Goal: Information Seeking & Learning: Learn about a topic

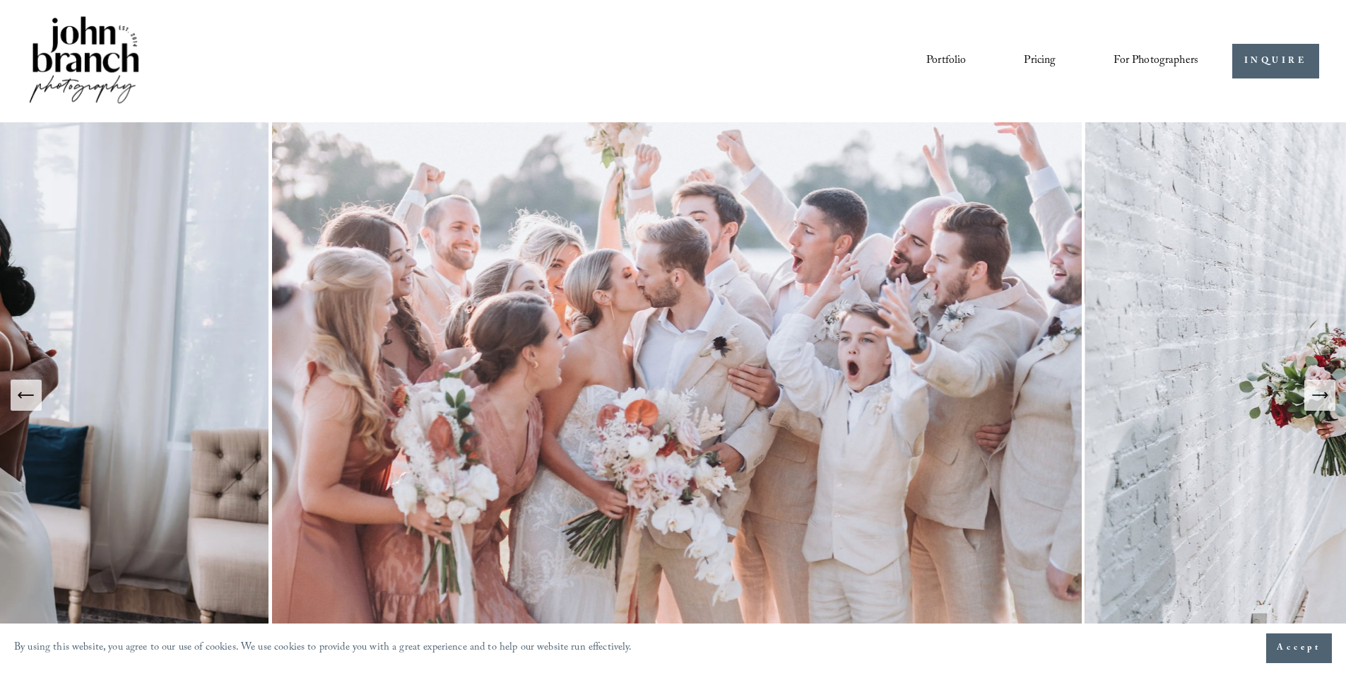
scroll to position [6, 0]
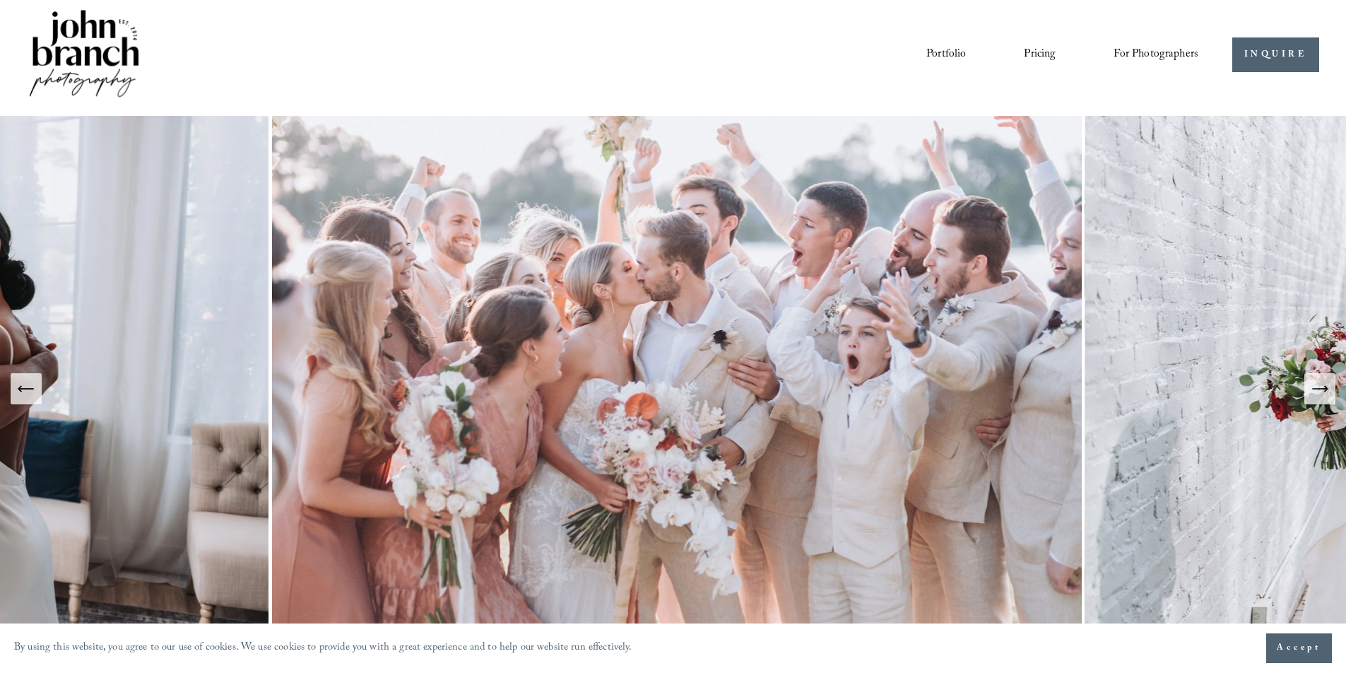
click at [1029, 56] on link "Pricing" at bounding box center [1040, 54] width 32 height 24
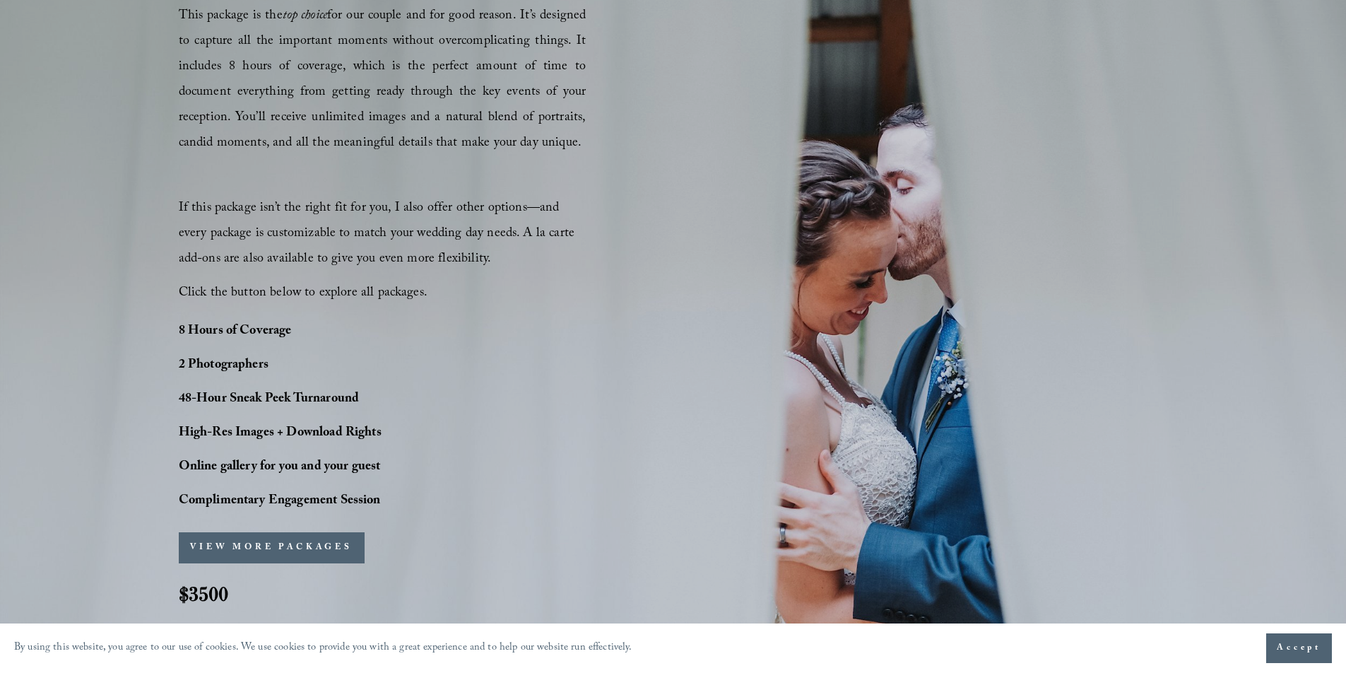
scroll to position [841, 0]
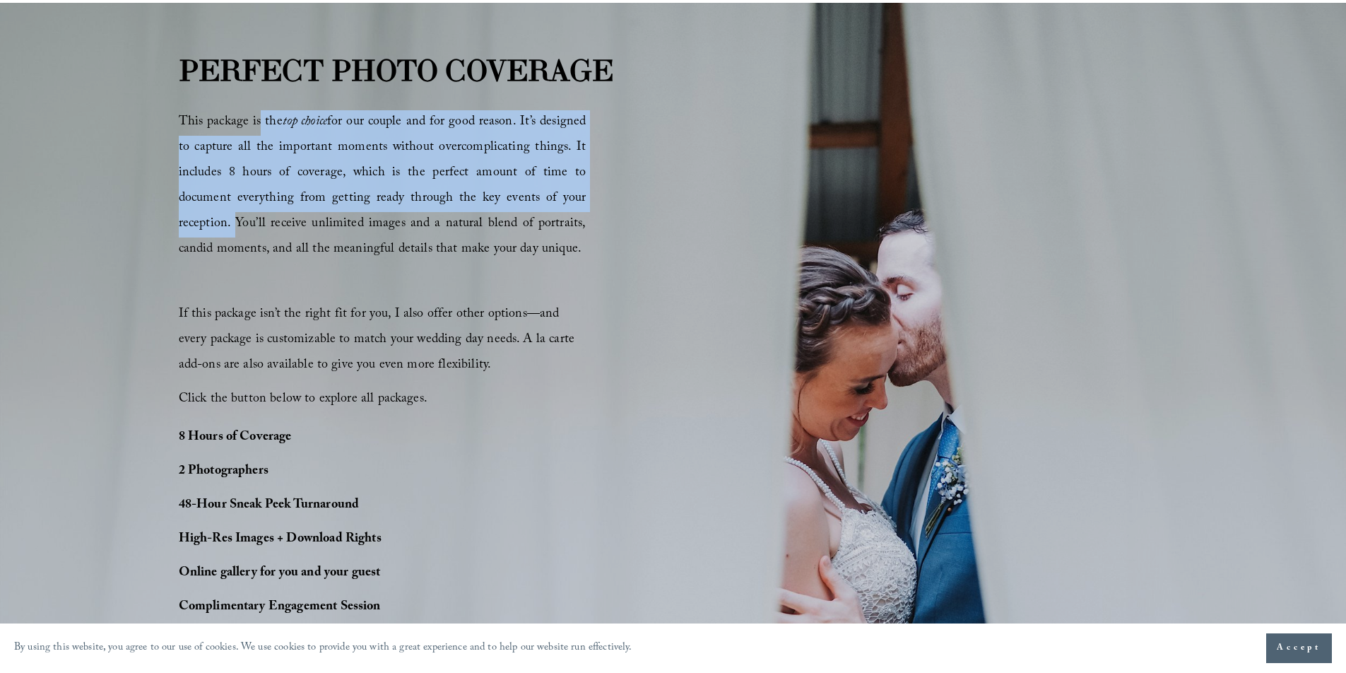
drag, startPoint x: 260, startPoint y: 126, endPoint x: 231, endPoint y: 214, distance: 92.9
click at [231, 214] on span "This package is the top choice for our couple and for good reason. It’s designe…" at bounding box center [383, 186] width 408 height 149
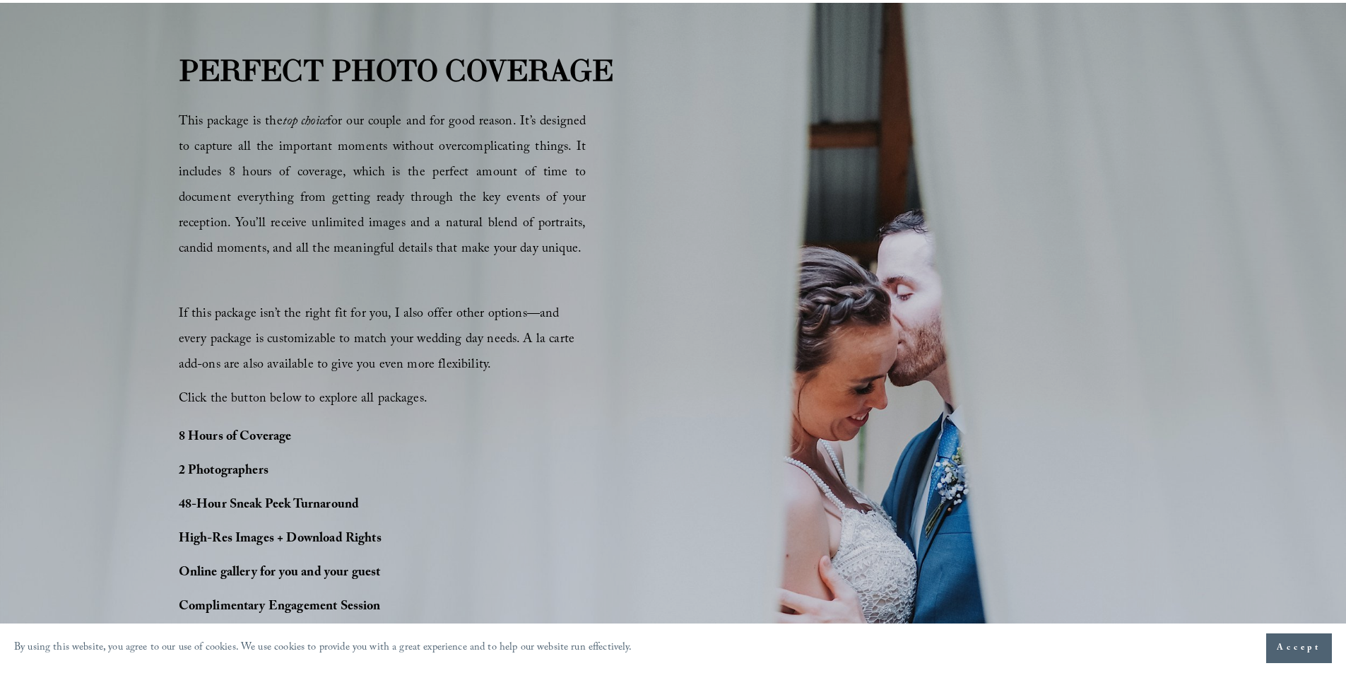
click at [507, 367] on p "If this package isn’t the right fit for you, I also offer other options—and eve…" at bounding box center [383, 340] width 408 height 76
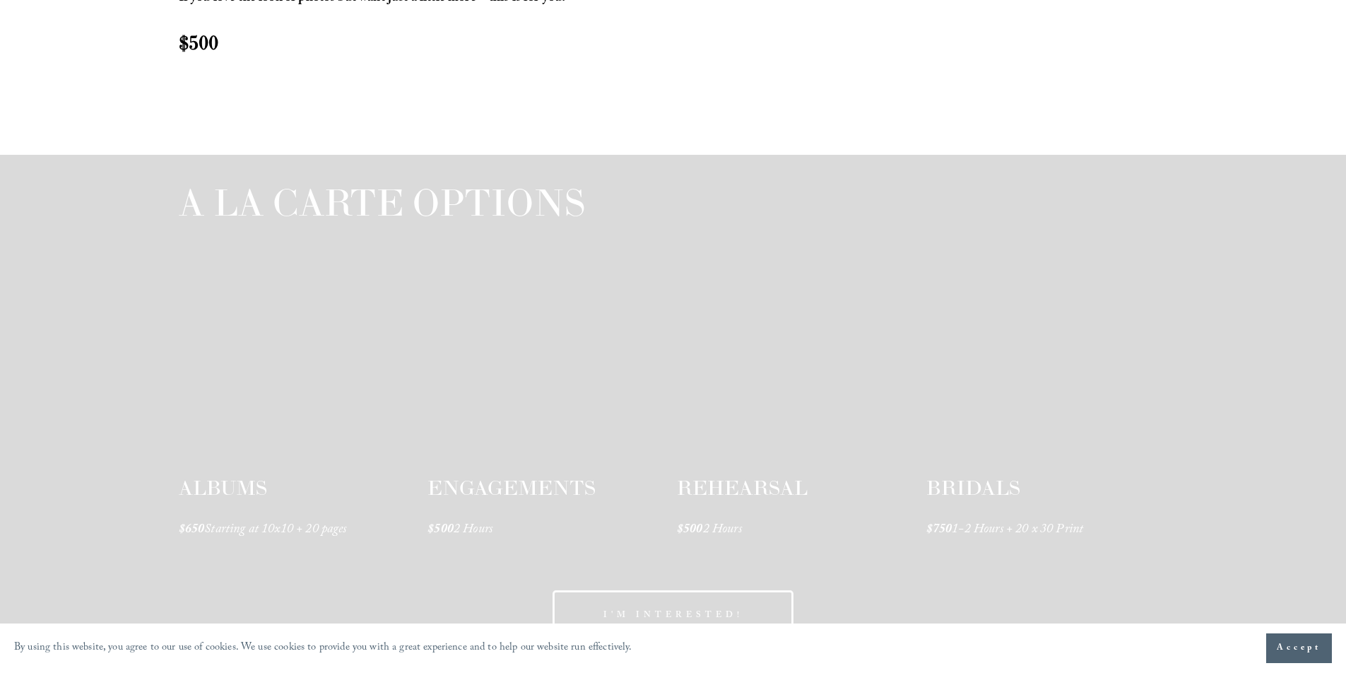
scroll to position [2139, 0]
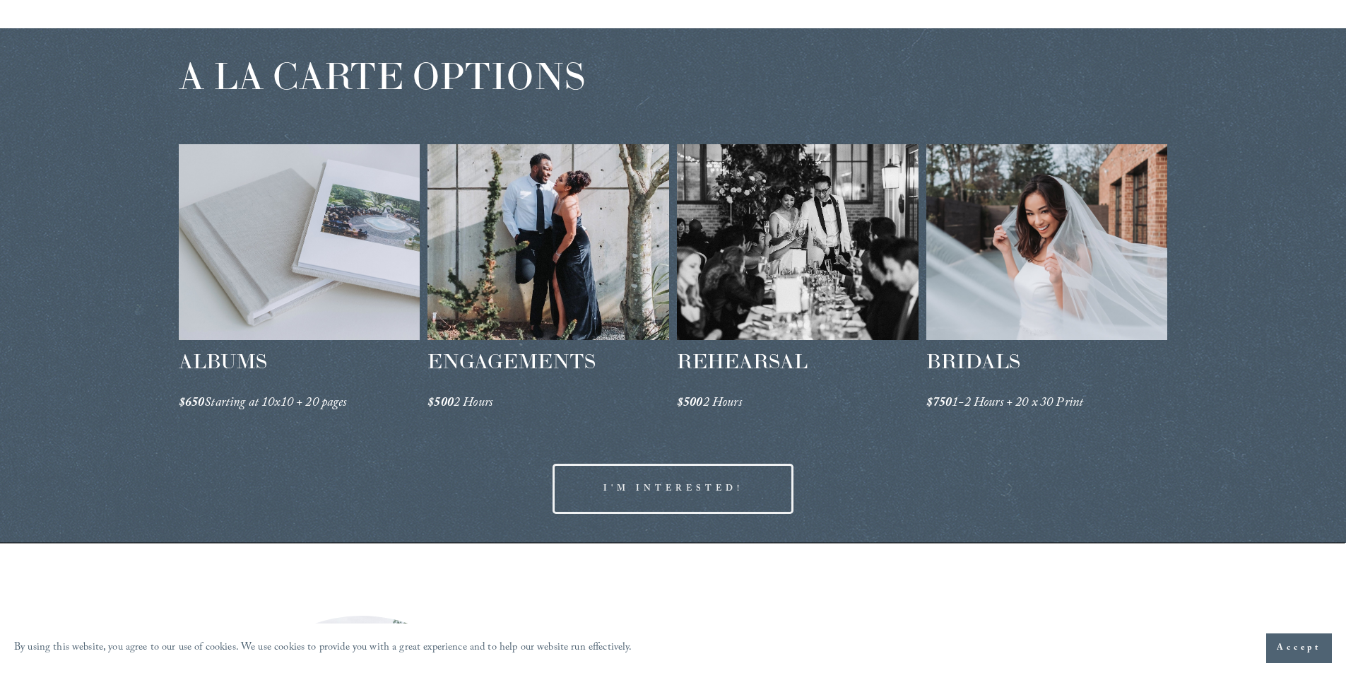
click at [548, 189] on div at bounding box center [548, 242] width 242 height 196
click at [768, 280] on div at bounding box center [798, 242] width 242 height 196
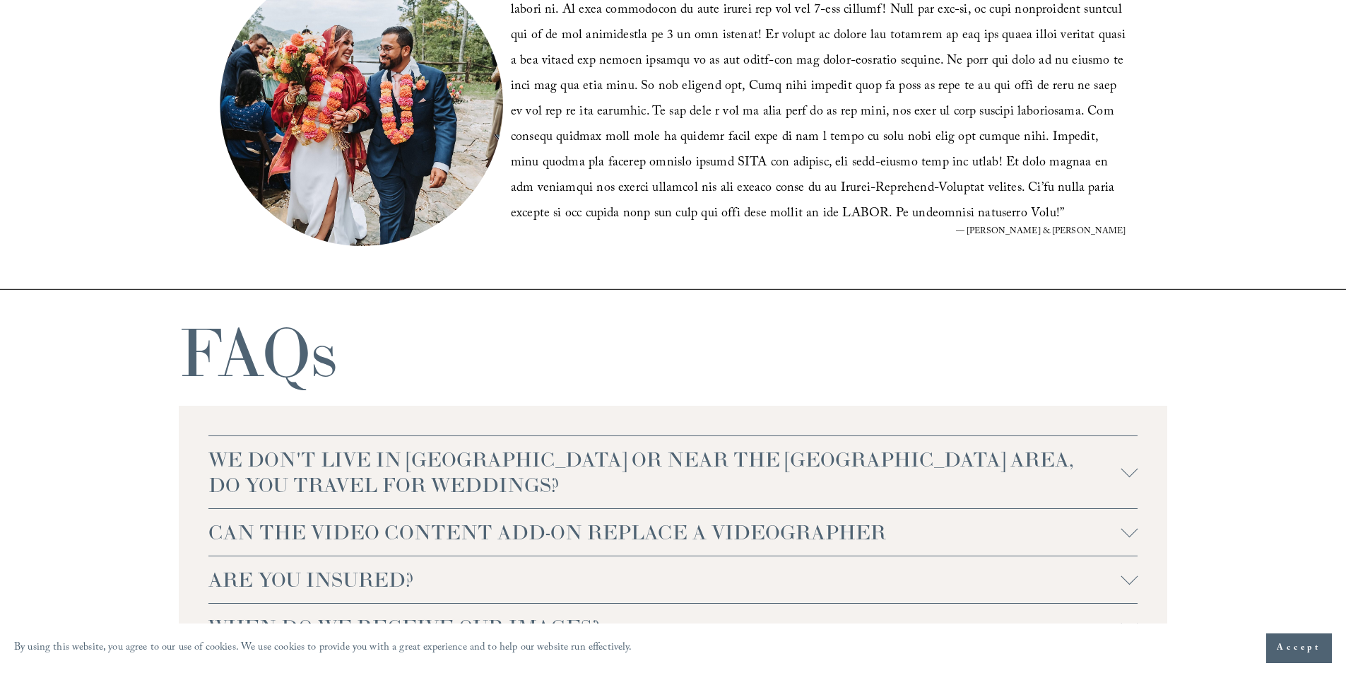
scroll to position [3075, 0]
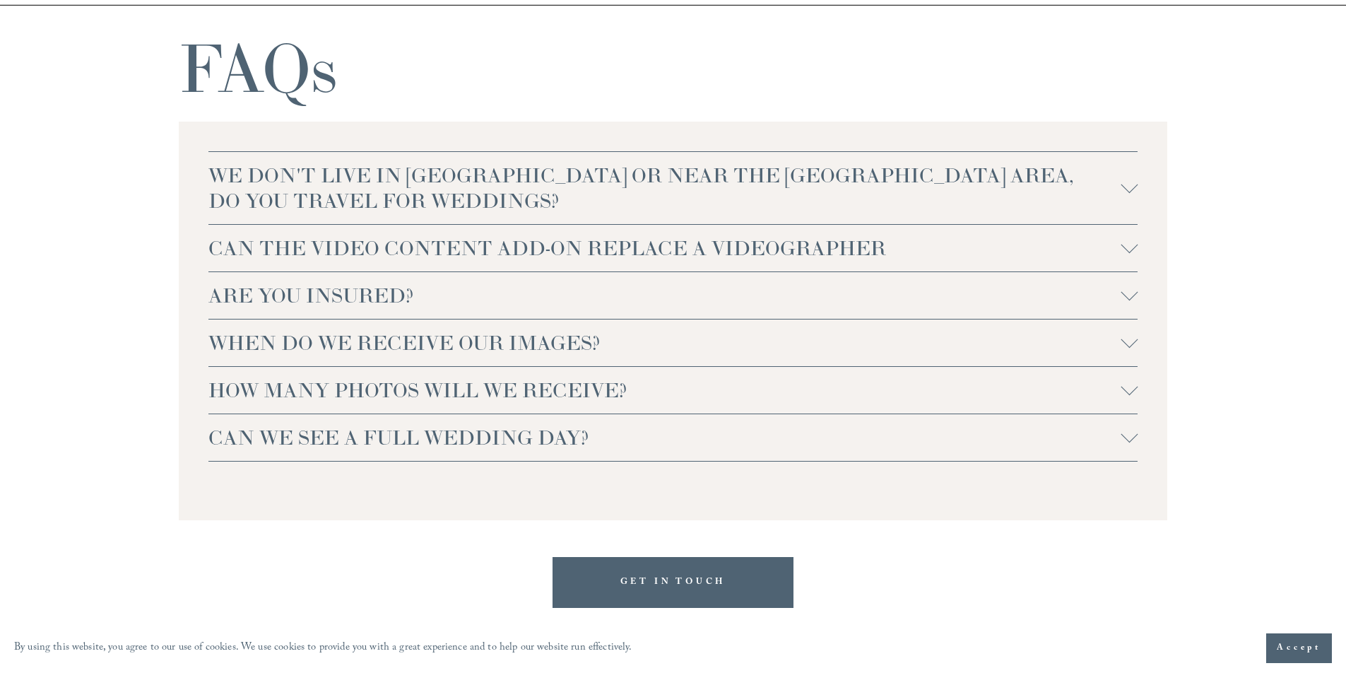
click at [366, 294] on span "ARE YOU INSURED?" at bounding box center [664, 295] width 913 height 25
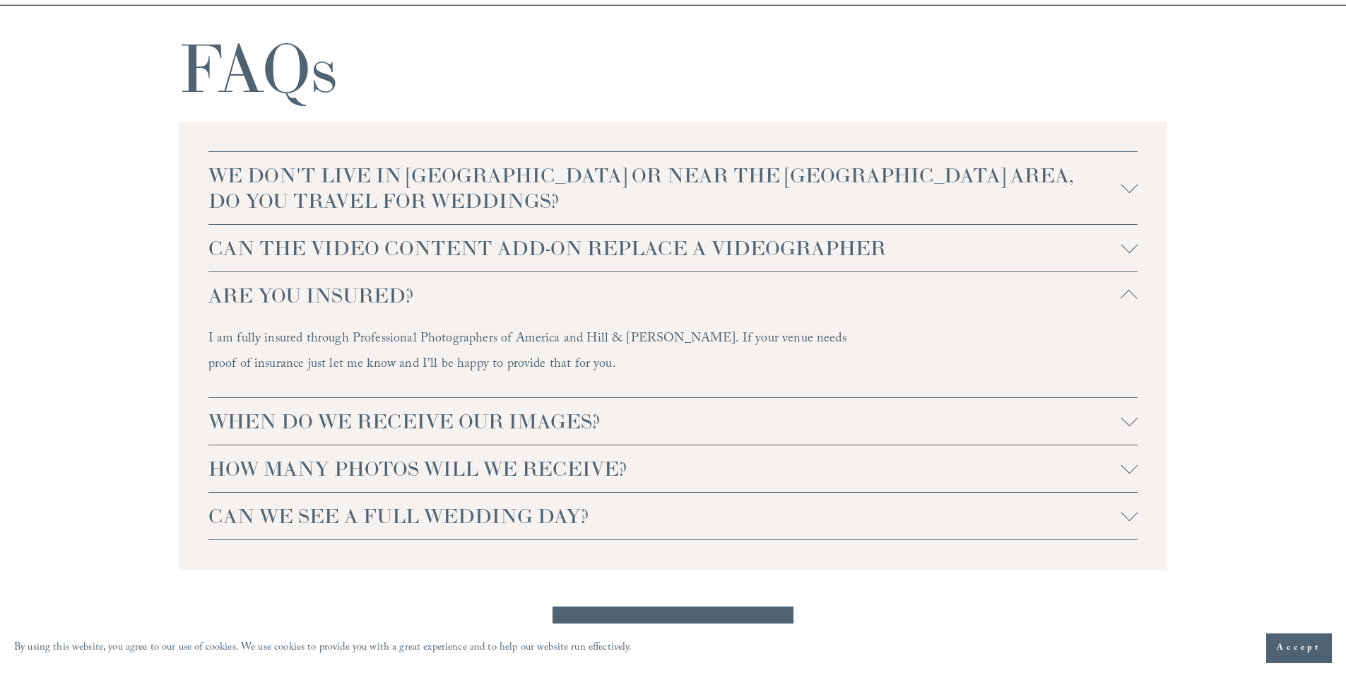
click at [382, 296] on span "ARE YOU INSURED?" at bounding box center [664, 295] width 913 height 25
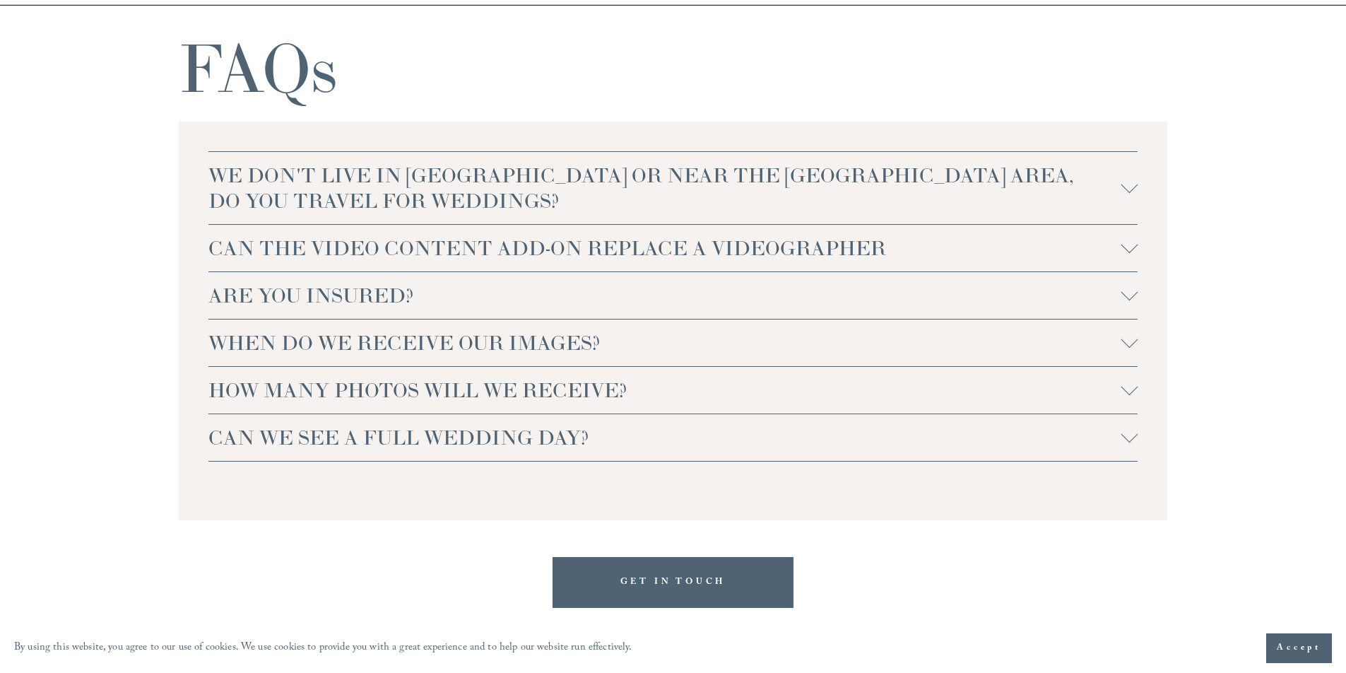
click at [429, 180] on span "WE DON'T LIVE IN NC OR NEAR THE RALEIGH AREA, DO YOU TRAVEL FOR WEDDINGS?" at bounding box center [664, 187] width 913 height 51
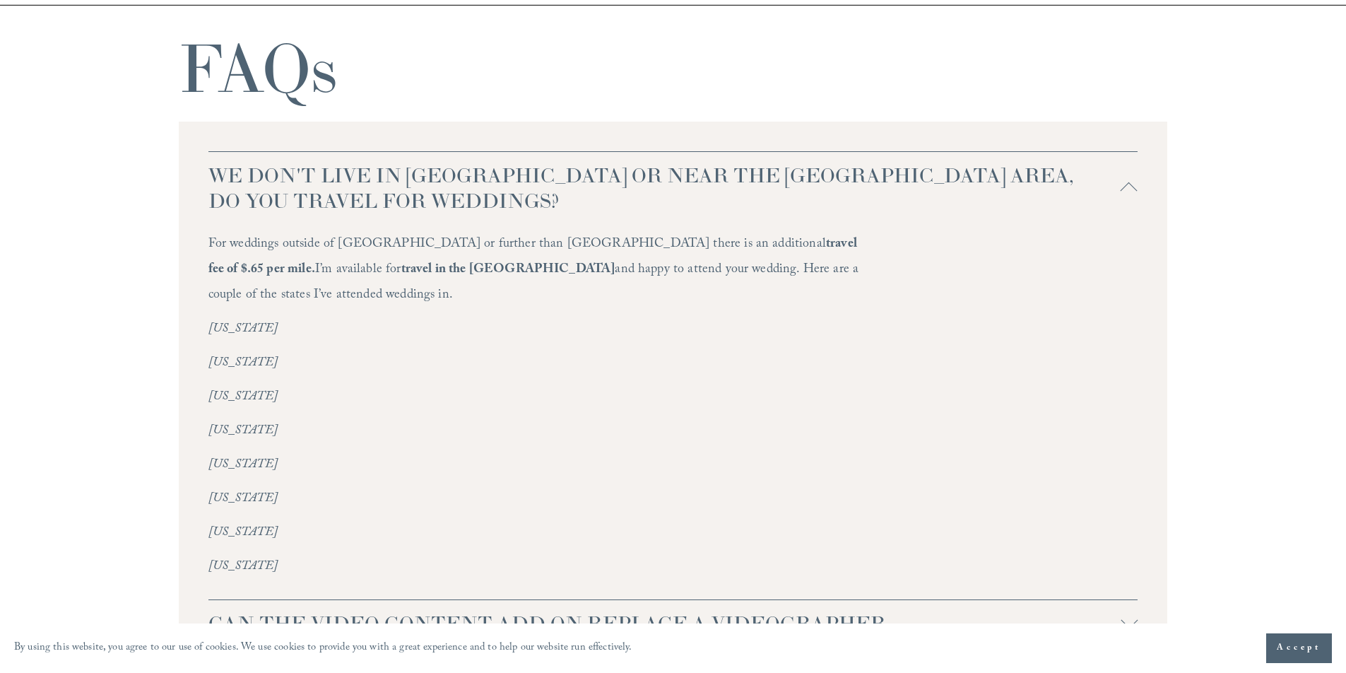
click at [694, 186] on span "WE DON'T LIVE IN NC OR NEAR THE RALEIGH AREA, DO YOU TRAVEL FOR WEDDINGS?" at bounding box center [664, 187] width 913 height 51
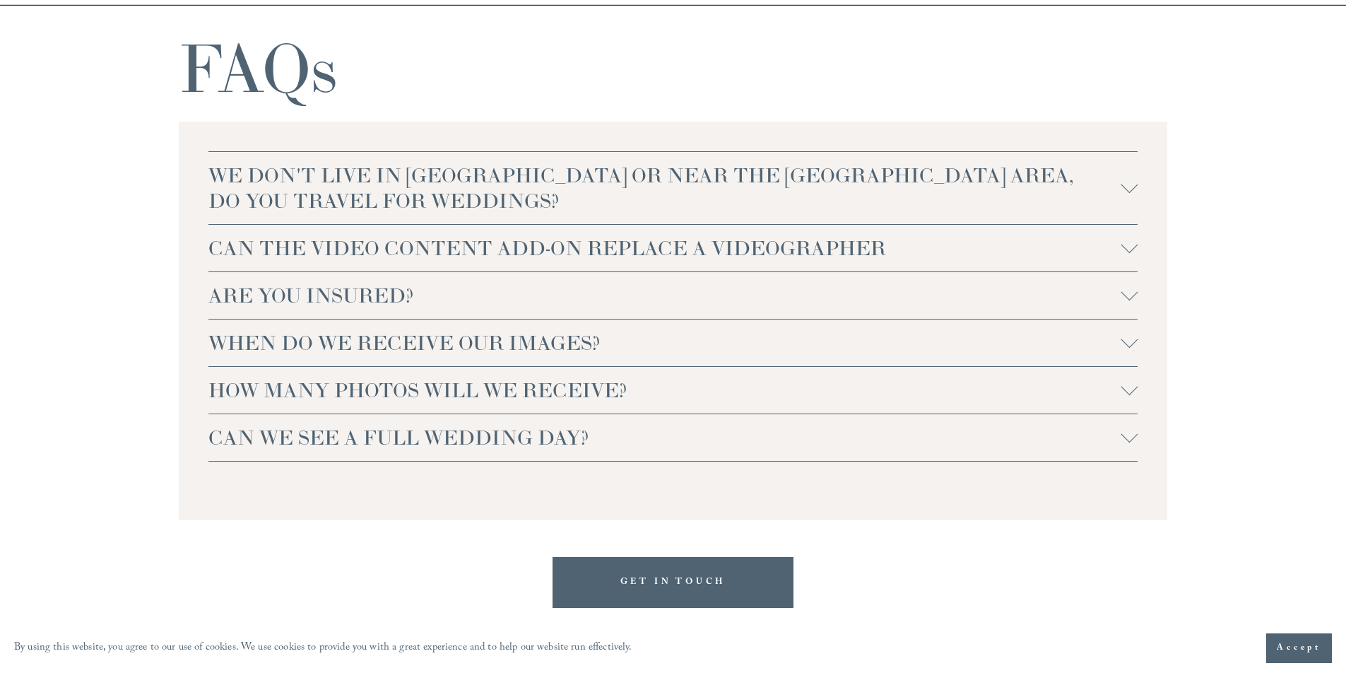
click at [689, 239] on span "CAN THE VIDEO CONTENT ADD-ON REPLACE A VIDEOGRAPHER" at bounding box center [664, 247] width 913 height 25
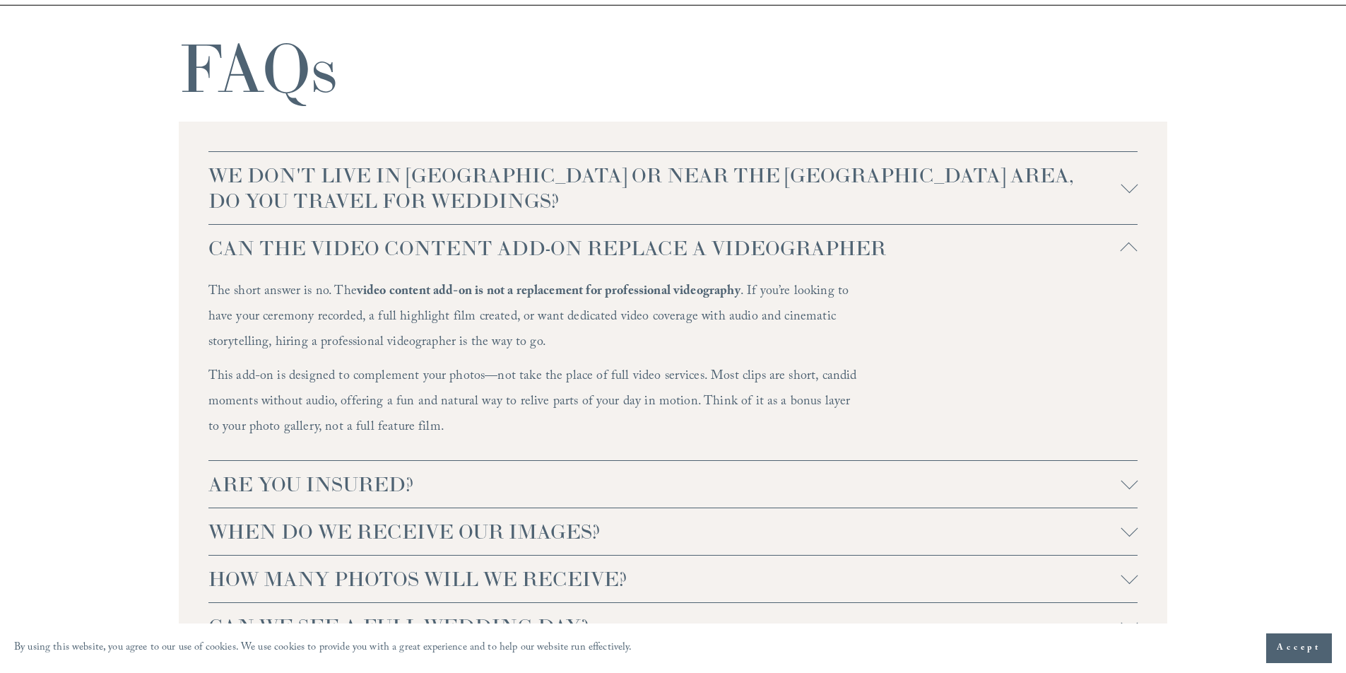
click at [468, 254] on span "CAN THE VIDEO CONTENT ADD-ON REPLACE A VIDEOGRAPHER" at bounding box center [664, 247] width 913 height 25
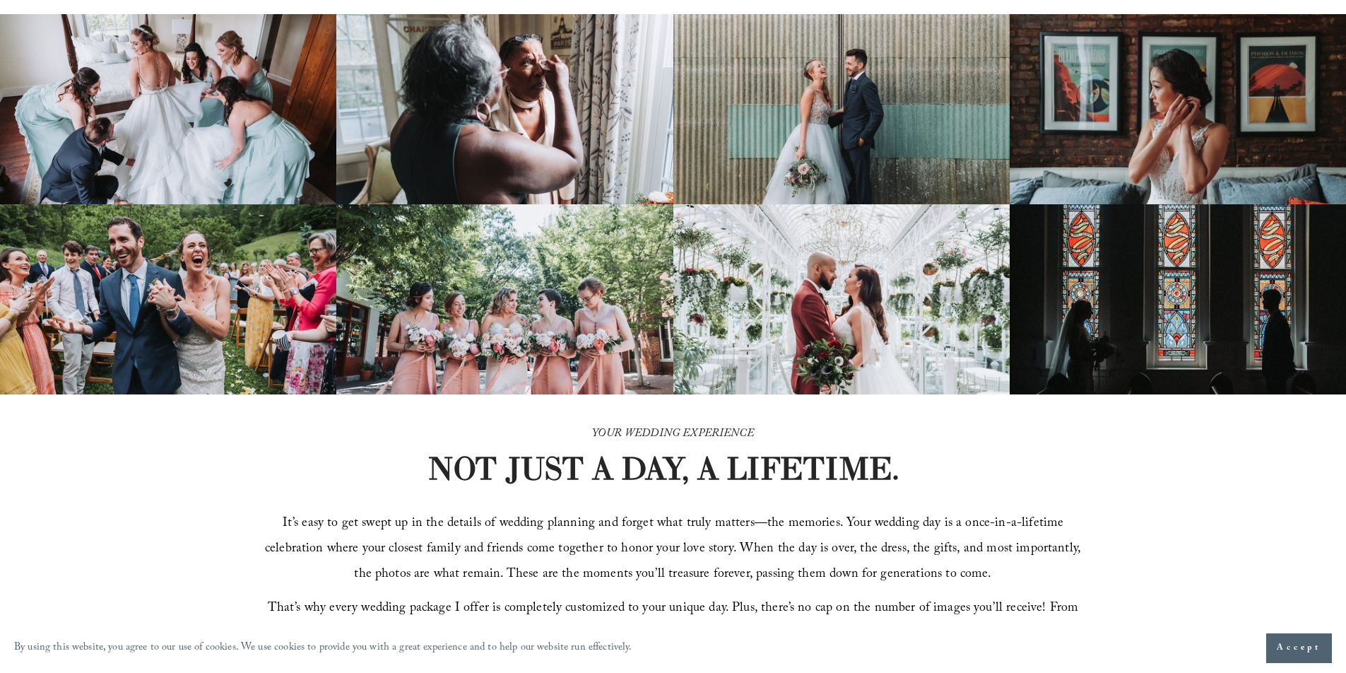
scroll to position [0, 0]
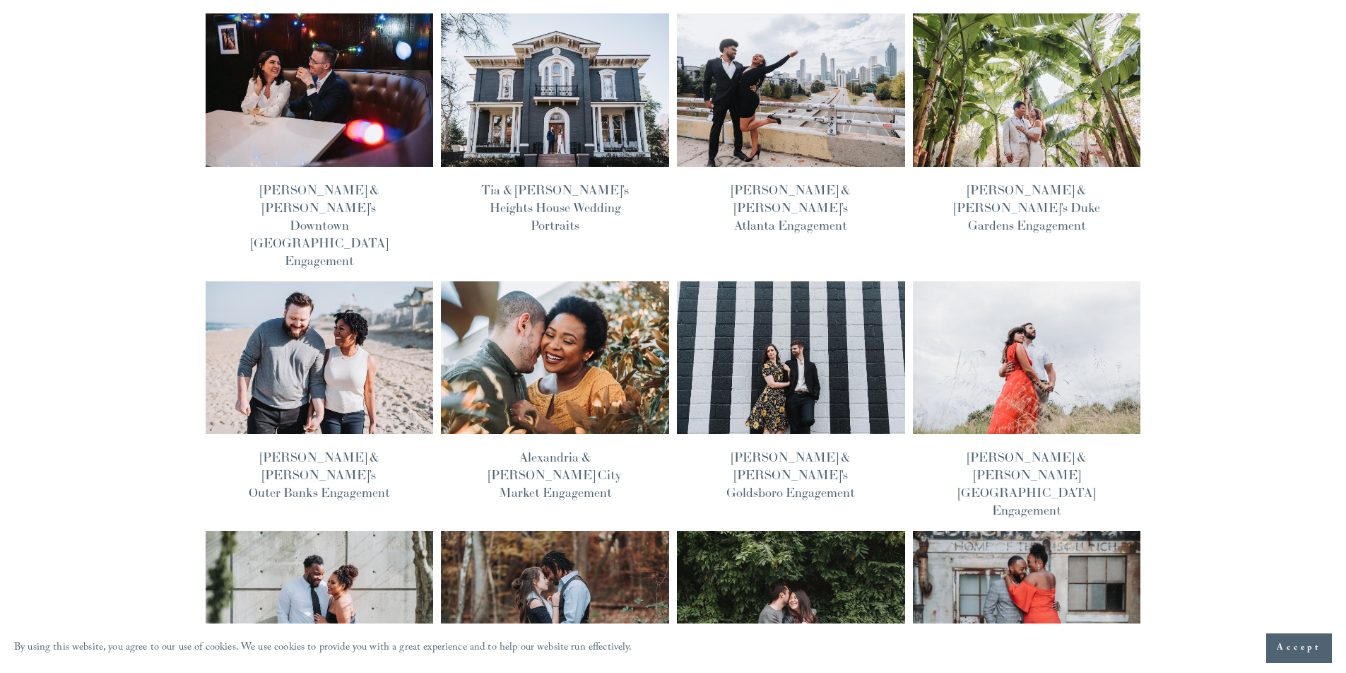
scroll to position [378, 0]
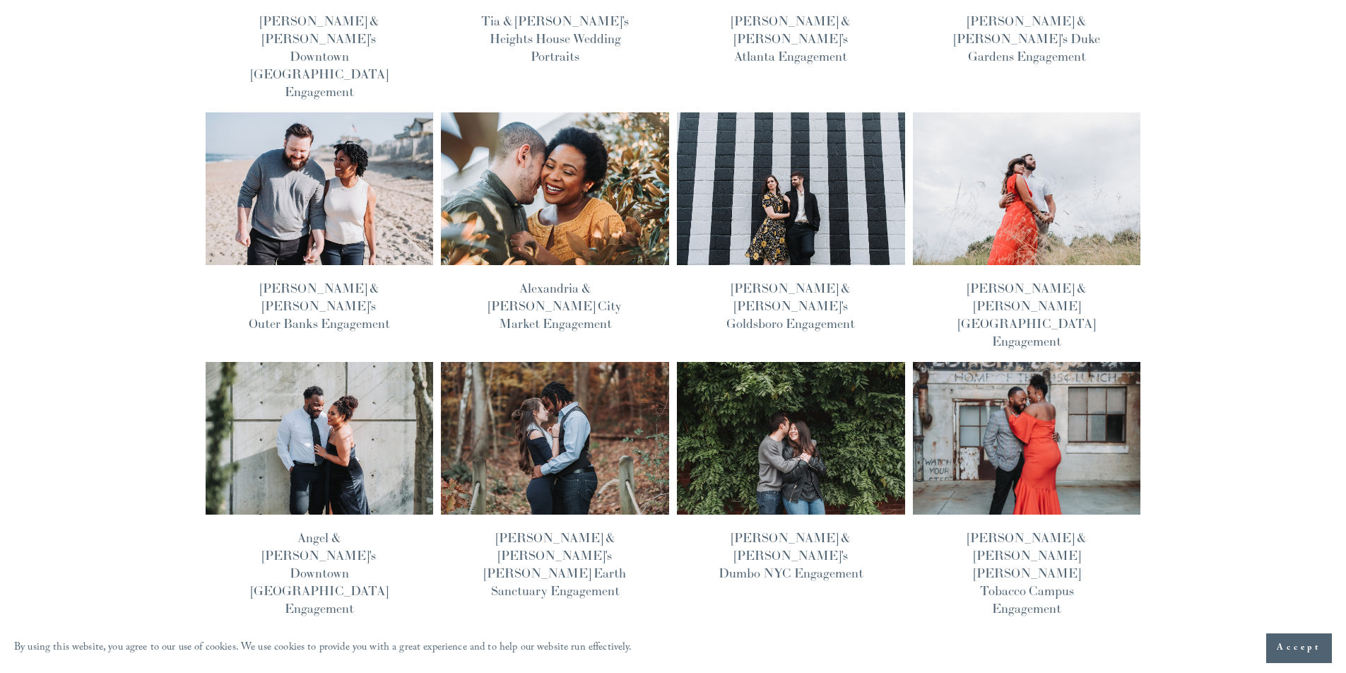
scroll to position [378, 0]
